Goal: Task Accomplishment & Management: Use online tool/utility

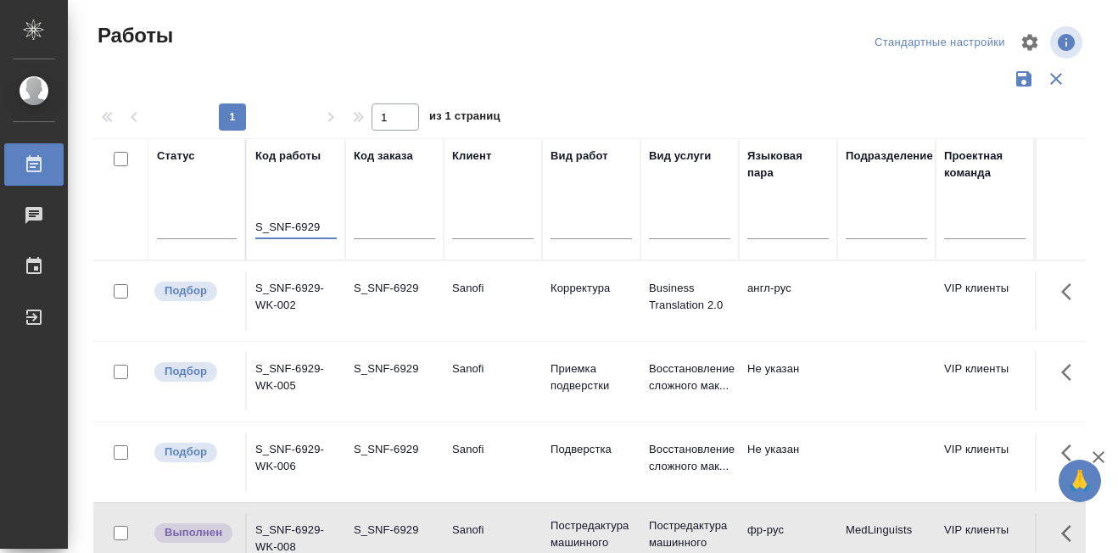
scroll to position [85, 0]
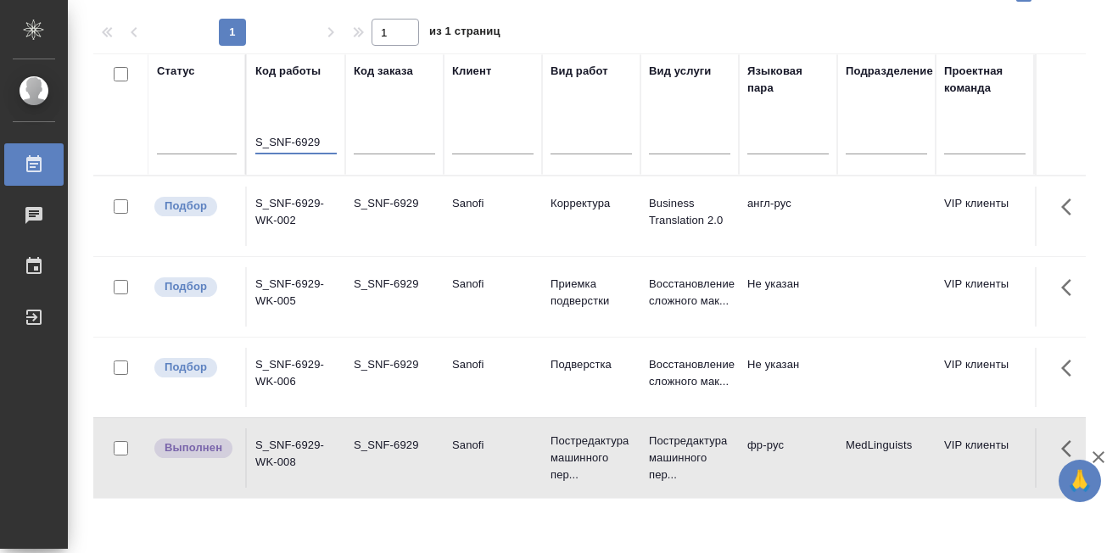
click at [318, 141] on input "S_SNF-6929" at bounding box center [295, 142] width 81 height 21
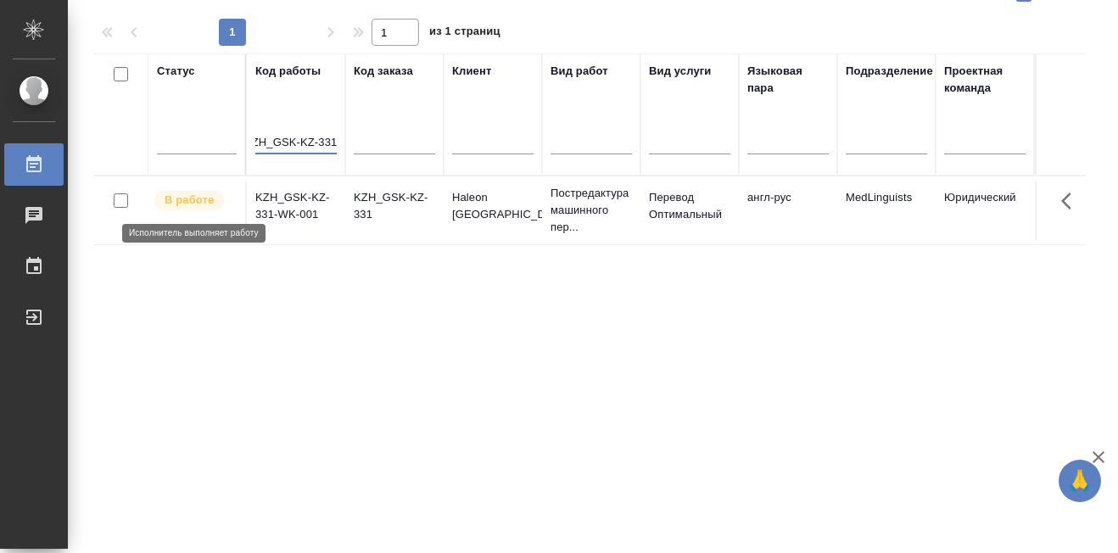
type input "KZH_GSK-KZ-331"
click at [179, 204] on p "В работе" at bounding box center [189, 200] width 49 height 17
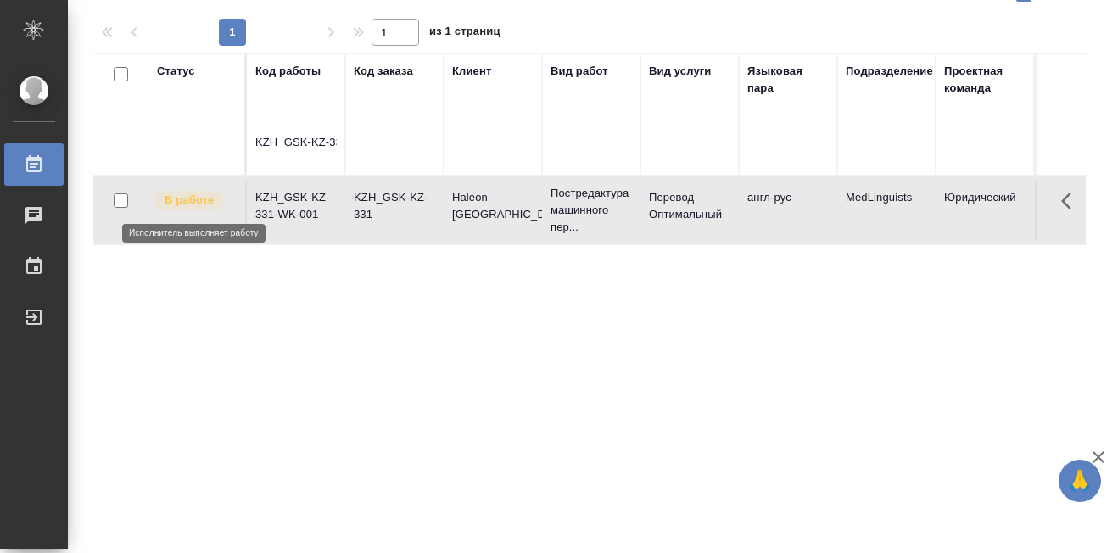
click at [184, 201] on p "В работе" at bounding box center [189, 200] width 49 height 17
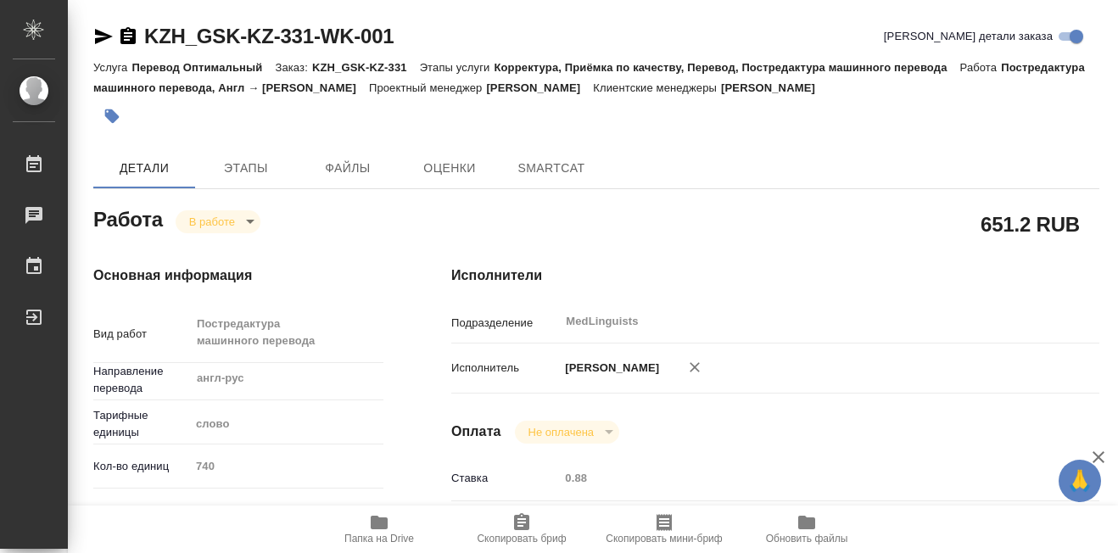
type textarea "x"
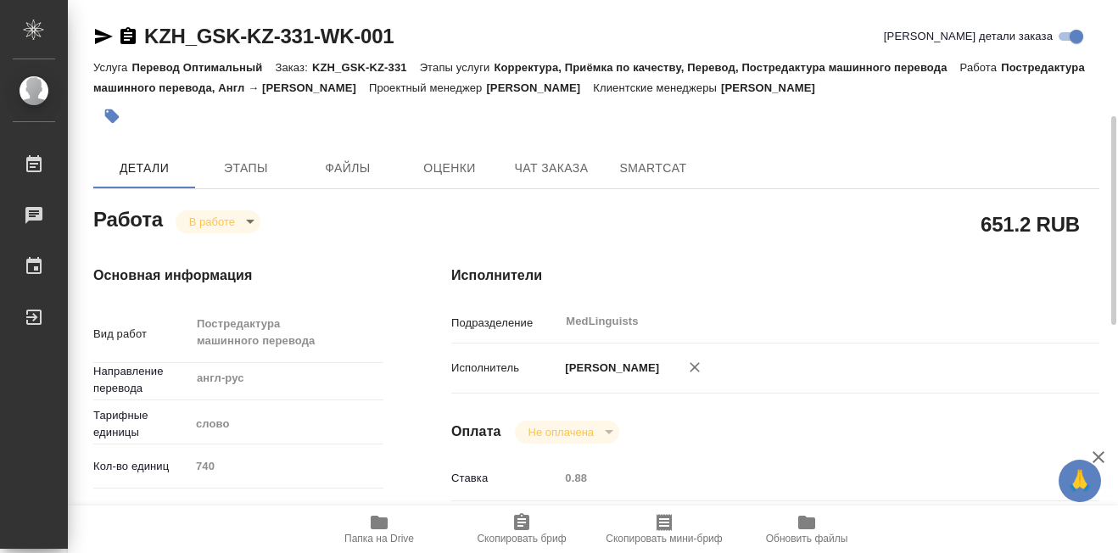
type textarea "x"
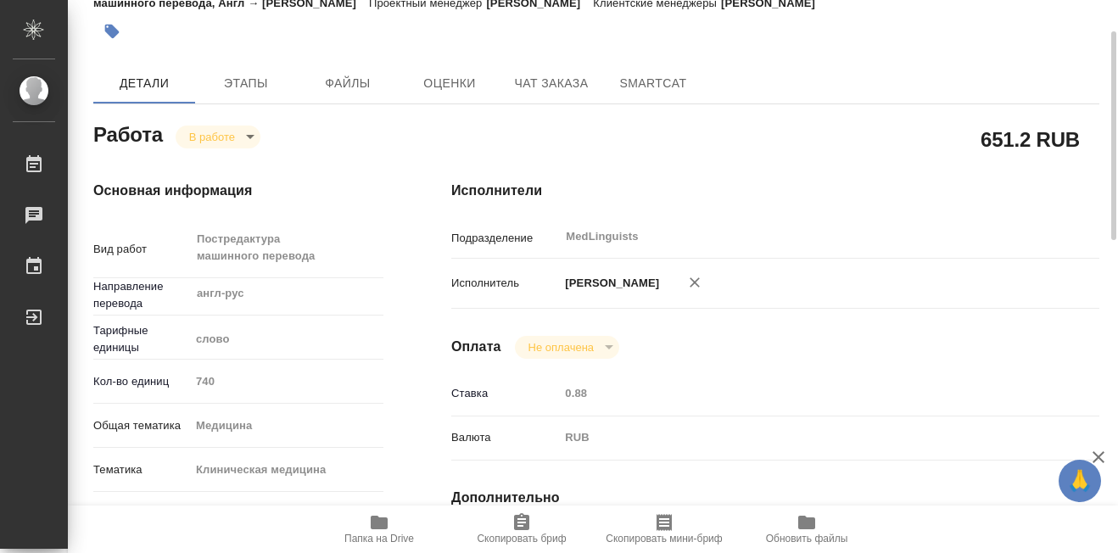
scroll to position [170, 0]
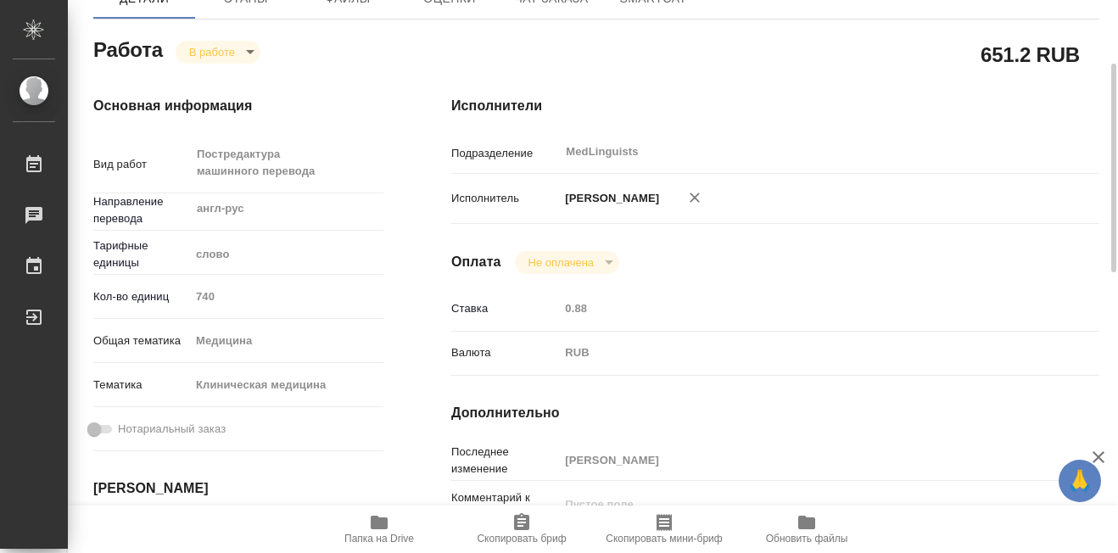
type textarea "x"
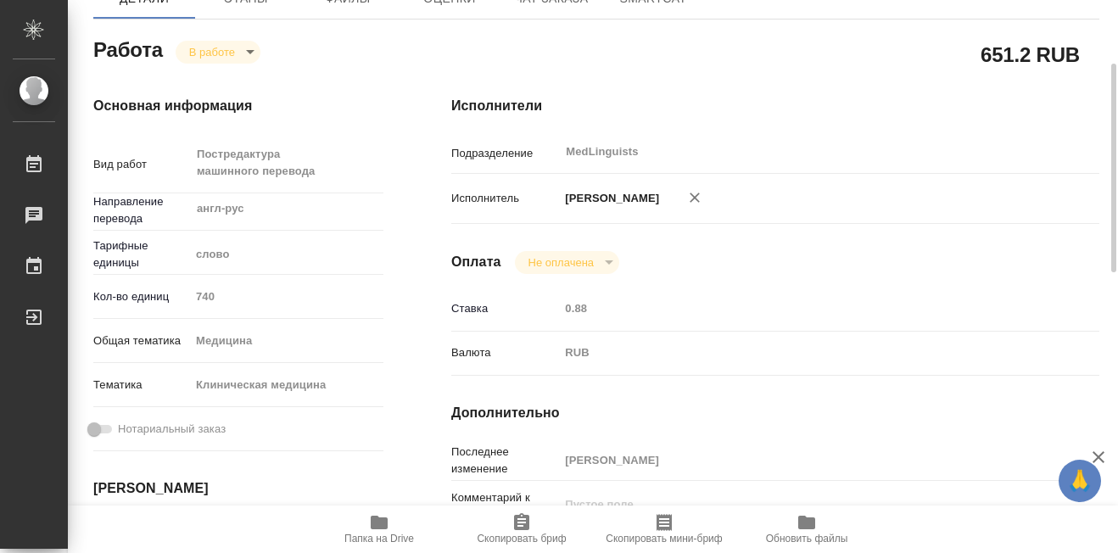
type textarea "x"
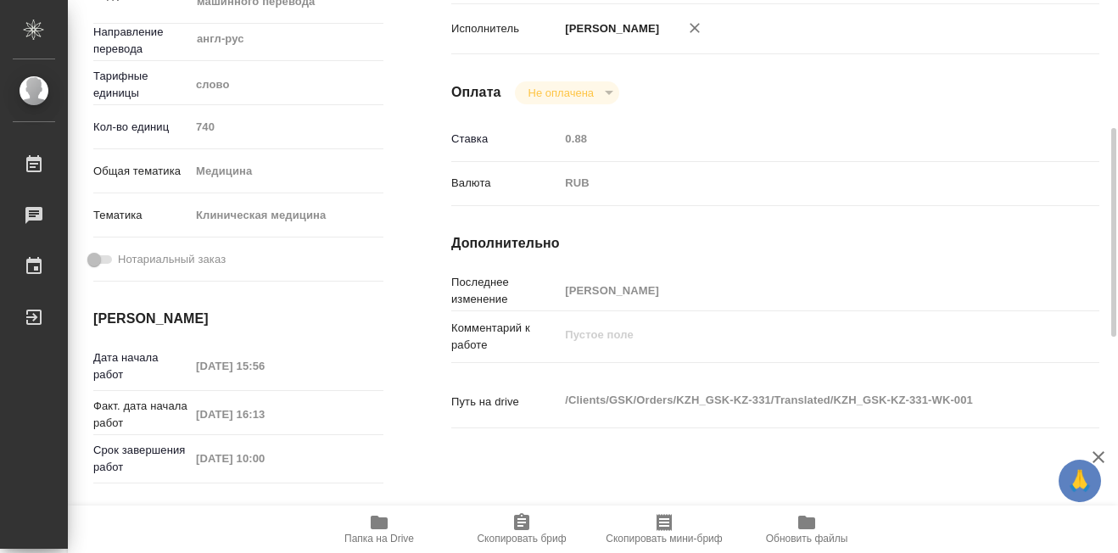
scroll to position [424, 0]
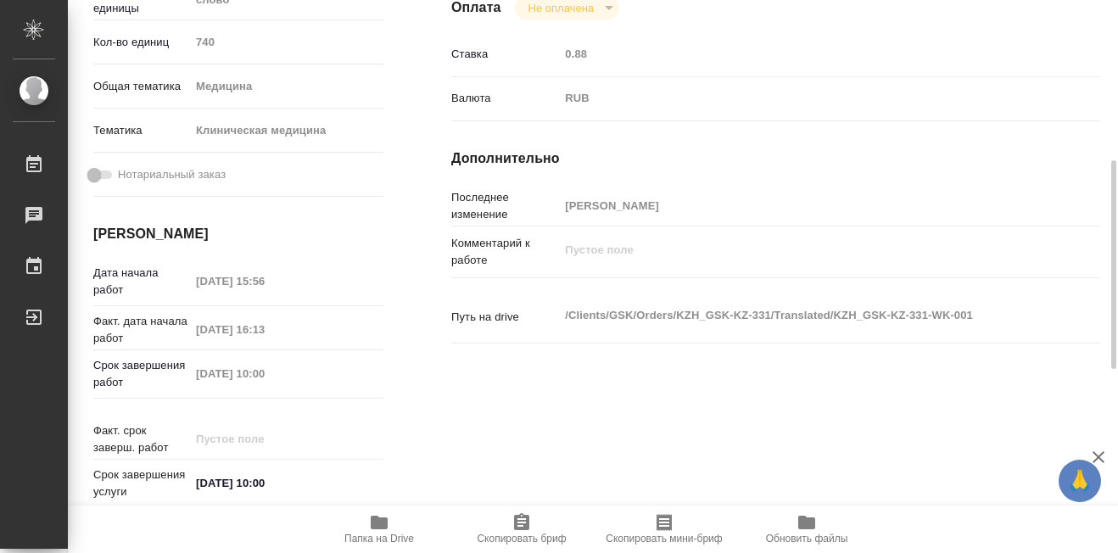
click at [379, 520] on icon "button" at bounding box center [379, 523] width 17 height 14
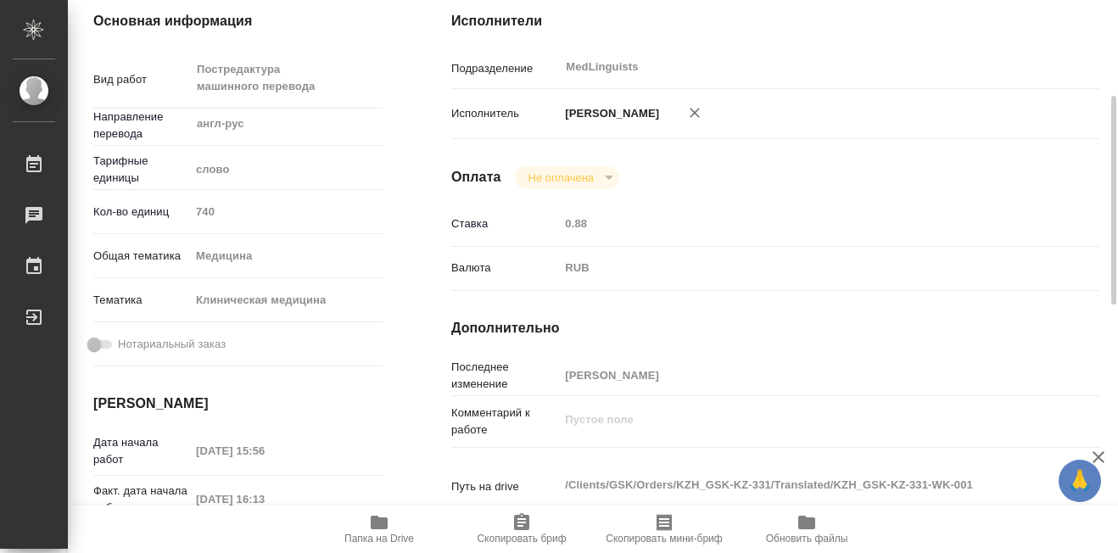
scroll to position [85, 0]
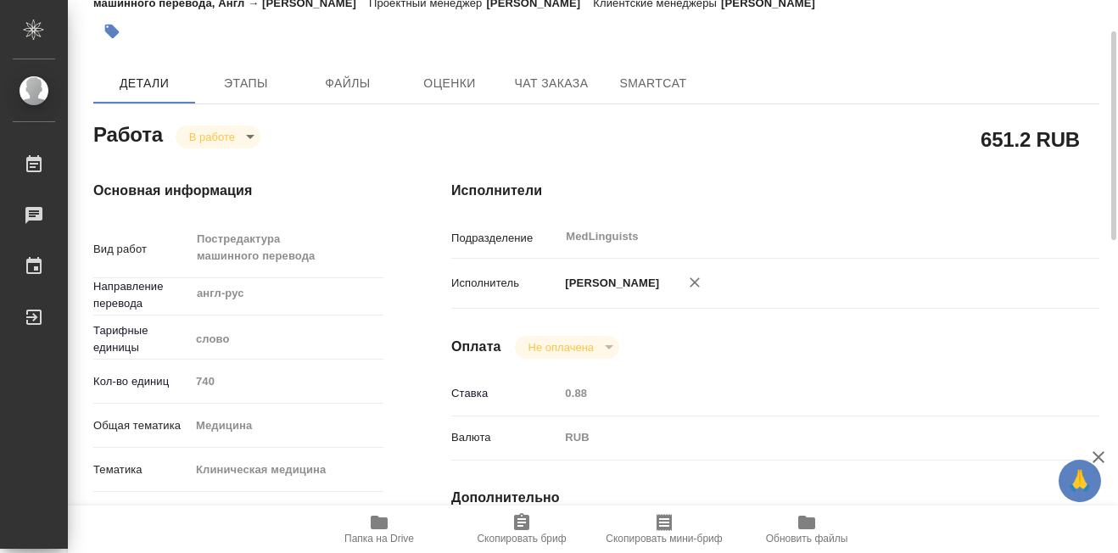
click at [254, 134] on body "🙏 .cls-1 fill:#fff; AWATERA Martynova Aleksandra Работы 0 Чаты График Выйти KZH…" at bounding box center [559, 276] width 1118 height 553
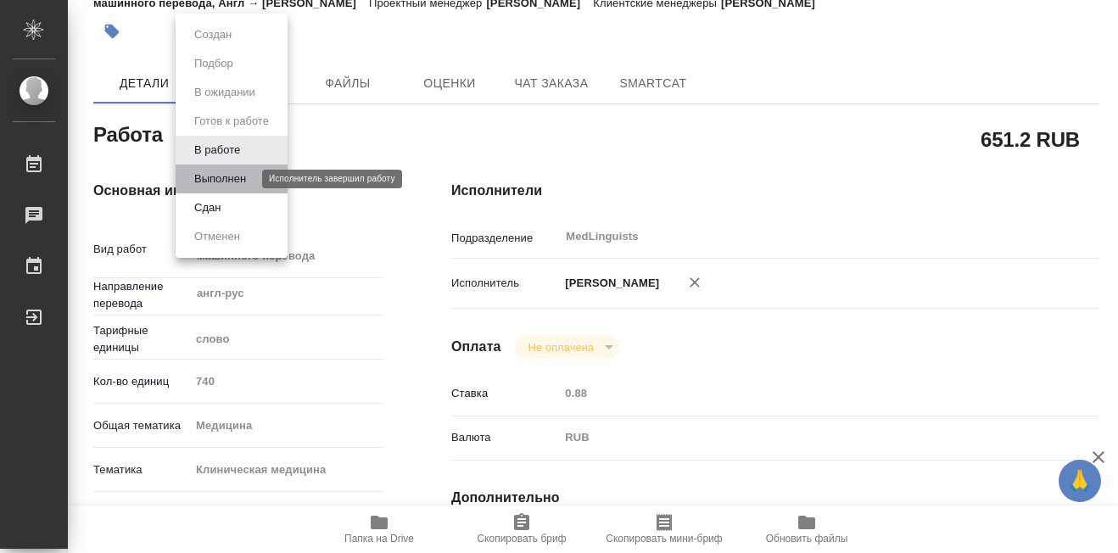
click at [225, 182] on button "Выполнен" at bounding box center [220, 179] width 62 height 19
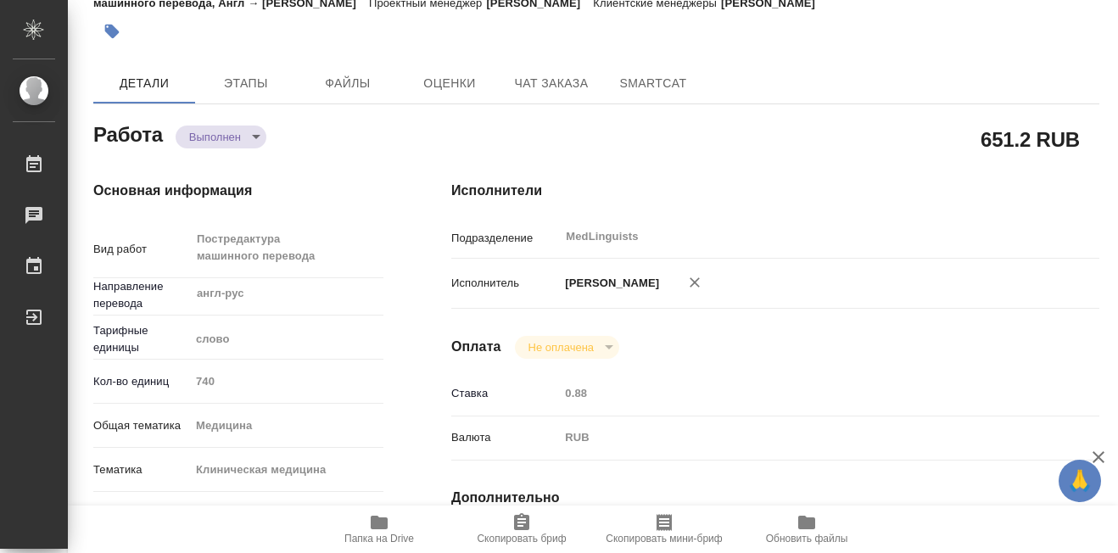
type textarea "x"
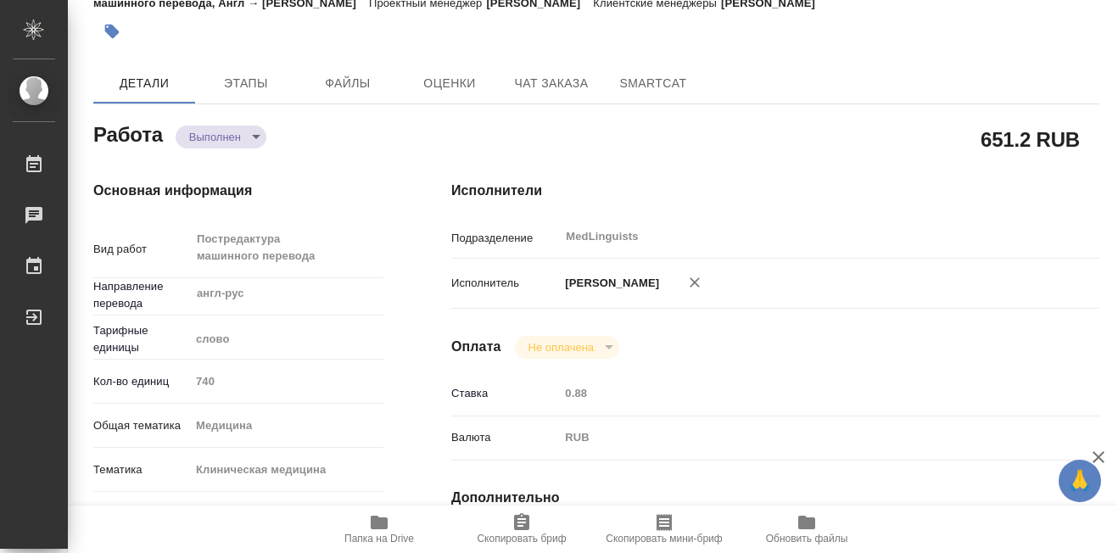
type textarea "x"
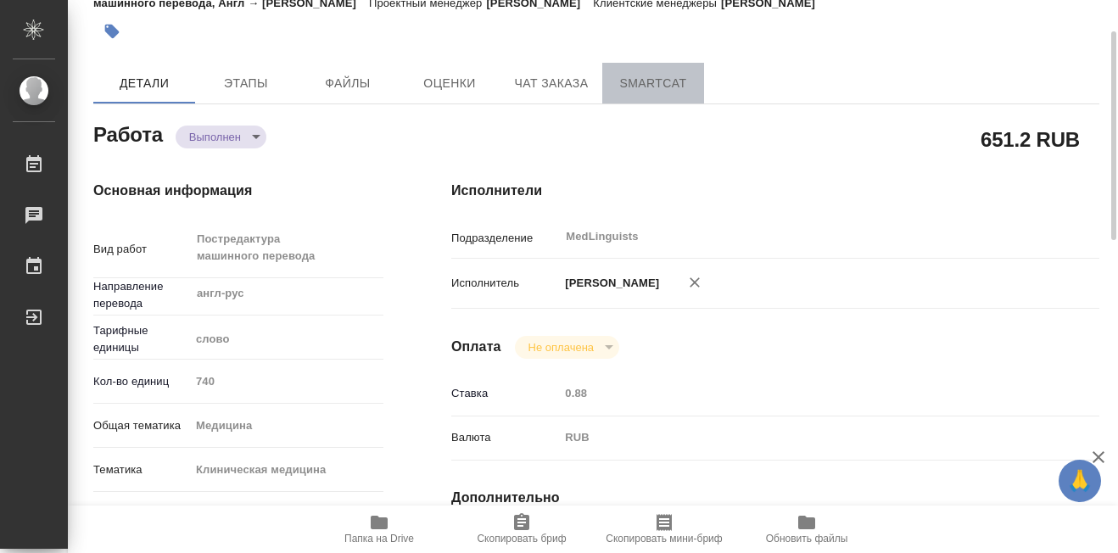
click at [646, 87] on span "SmartCat" at bounding box center [653, 83] width 81 height 21
